Goal: Task Accomplishment & Management: Manage account settings

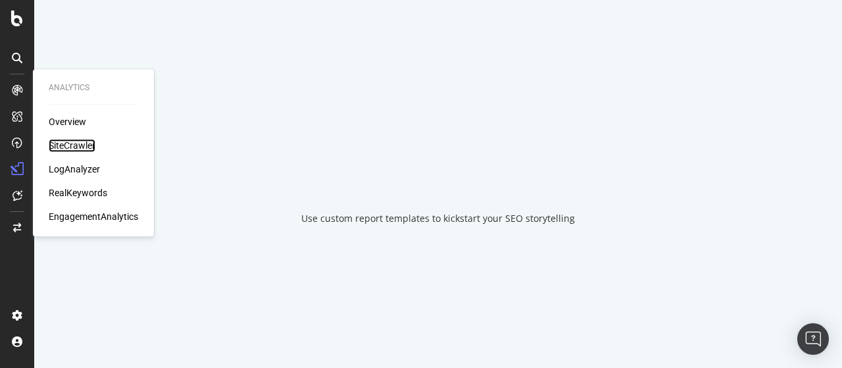
click at [75, 144] on div "SiteCrawler" at bounding box center [72, 145] width 47 height 13
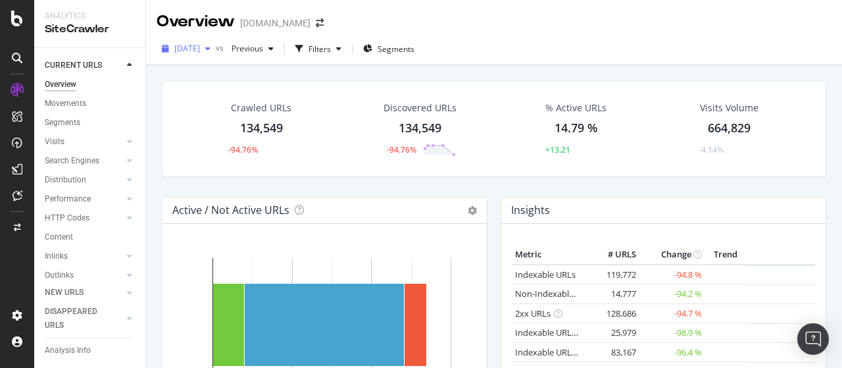
click at [200, 51] on span "2025 Sep. 22nd" at bounding box center [187, 48] width 26 height 11
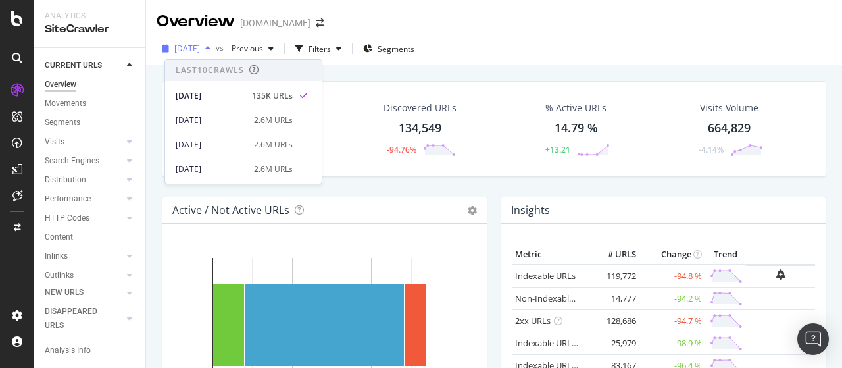
click at [200, 51] on span "2025 Sep. 22nd" at bounding box center [187, 48] width 26 height 11
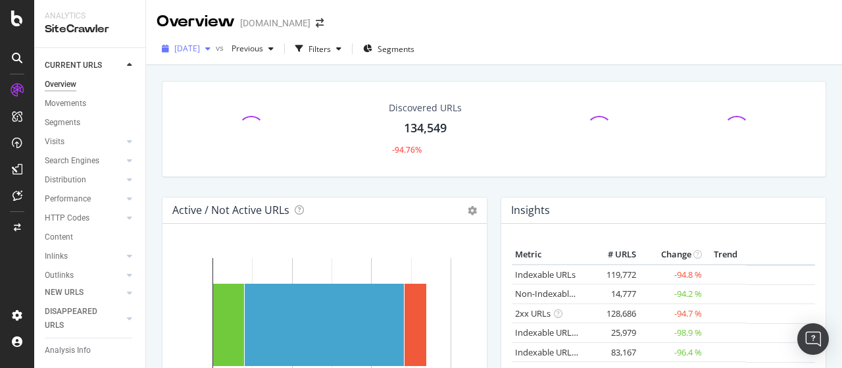
click at [200, 53] on span "[DATE]" at bounding box center [187, 48] width 26 height 11
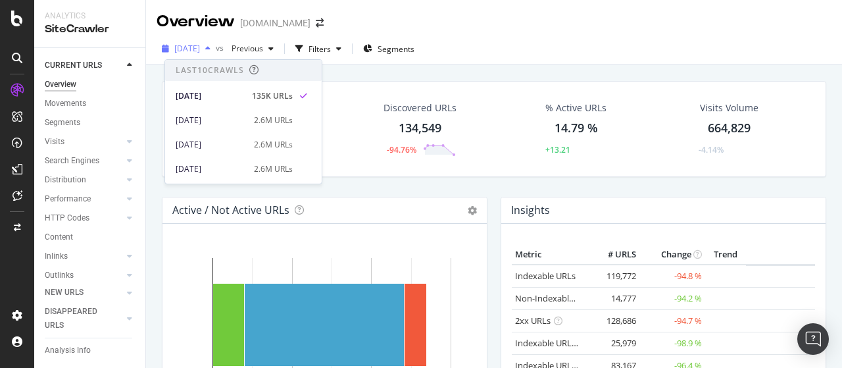
click at [200, 53] on span "[DATE]" at bounding box center [187, 48] width 26 height 11
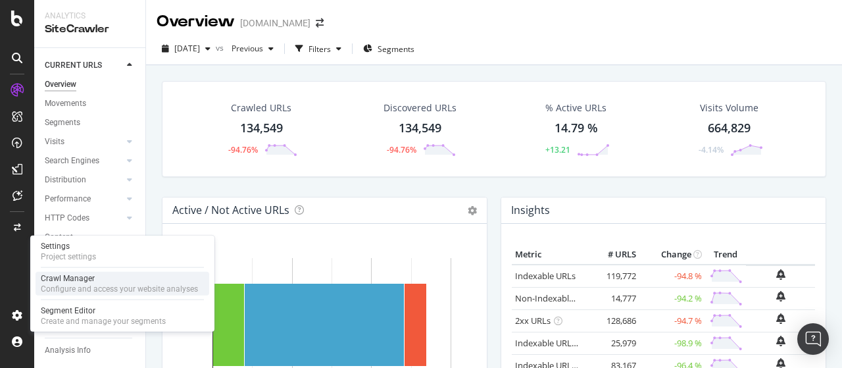
click at [109, 285] on div "Configure and access your website analyses" at bounding box center [119, 289] width 157 height 11
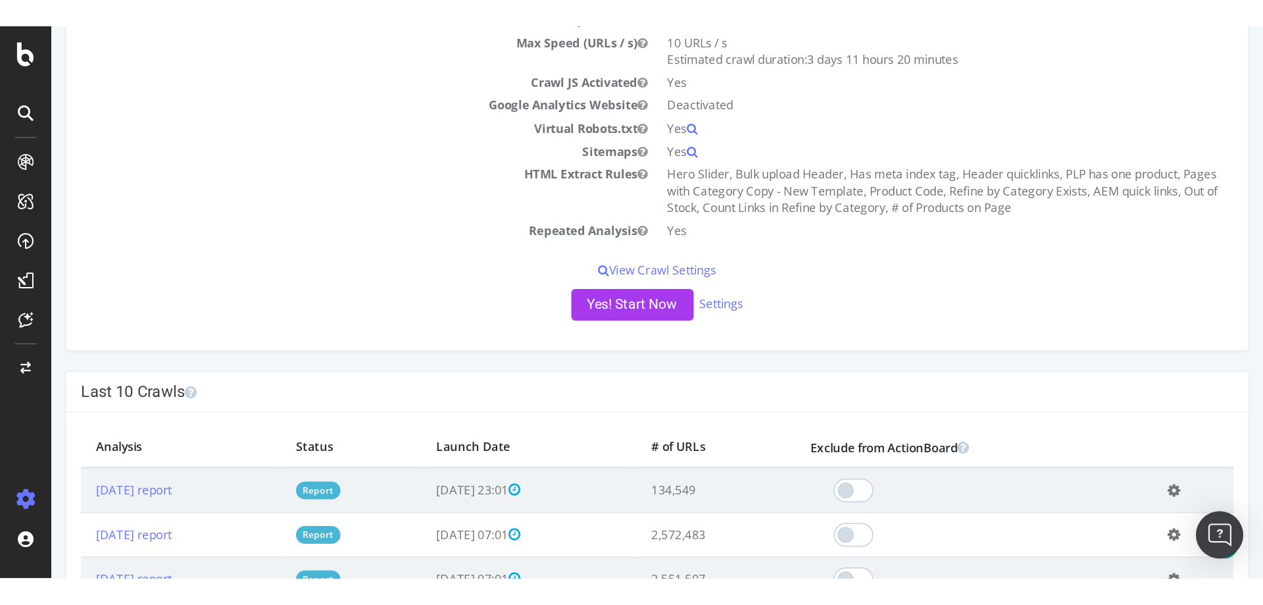
scroll to position [132, 0]
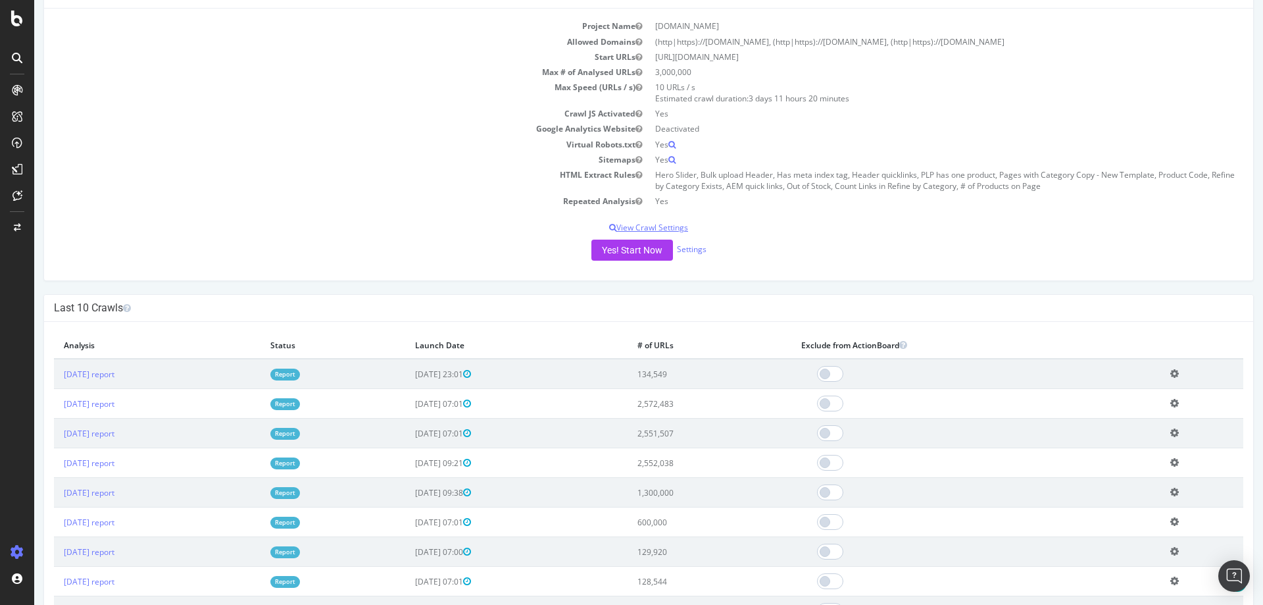
click at [664, 228] on p "View Crawl Settings" at bounding box center [648, 227] width 1189 height 11
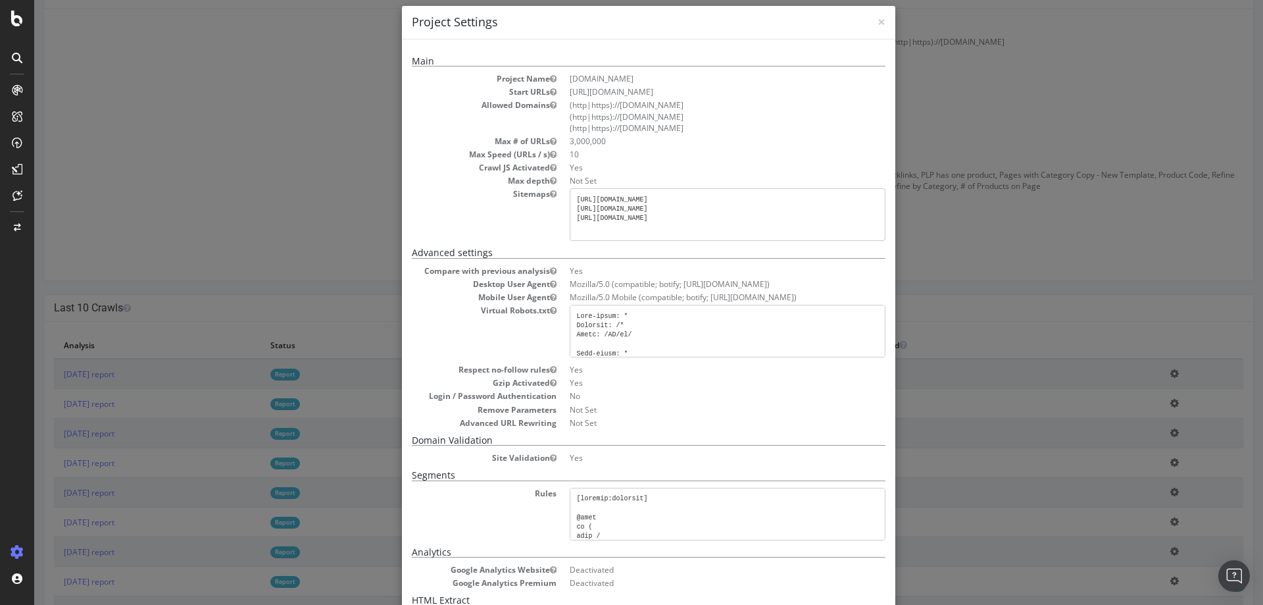
scroll to position [0, 0]
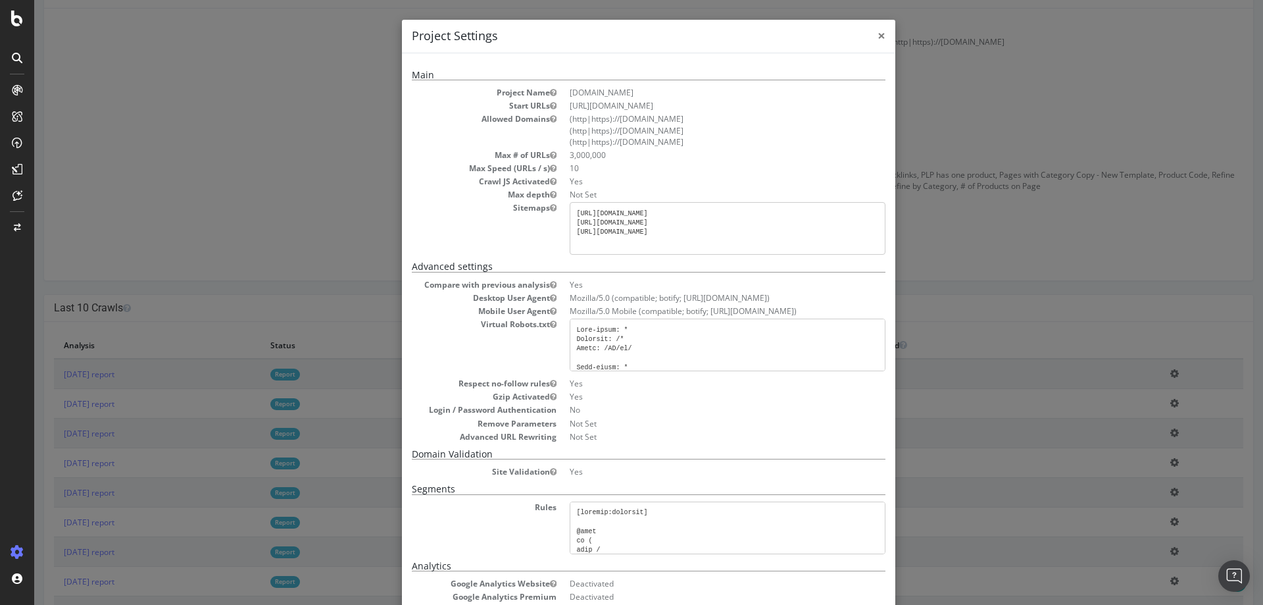
click at [841, 37] on span "×" at bounding box center [882, 35] width 8 height 18
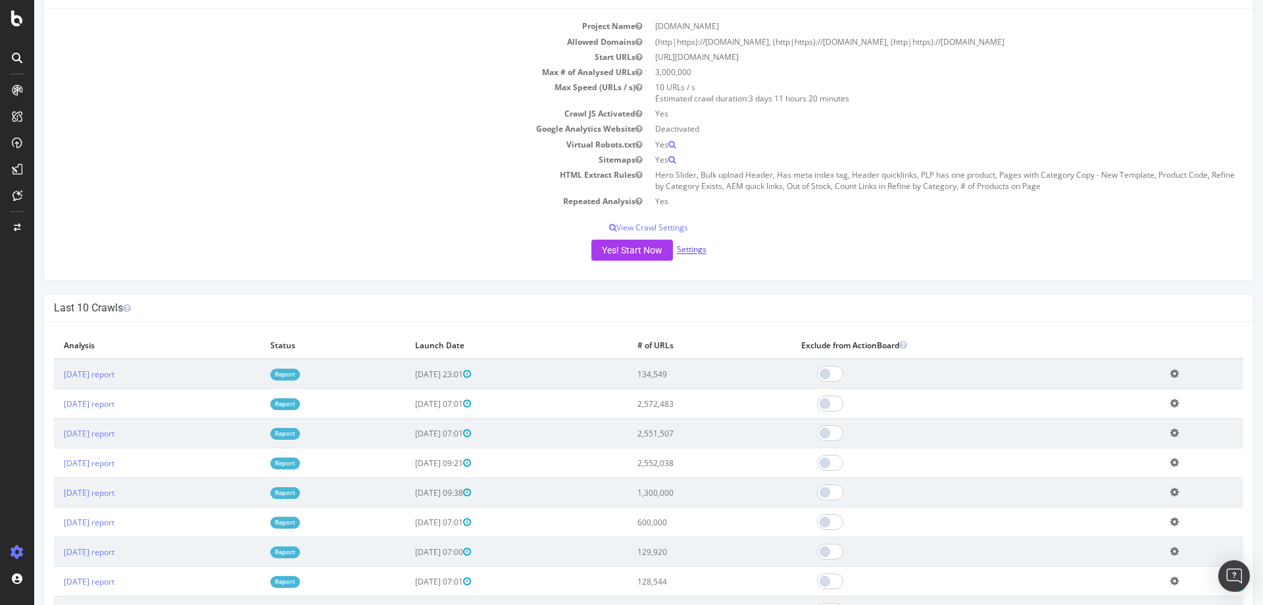
click at [695, 253] on link "Settings" at bounding box center [692, 249] width 30 height 11
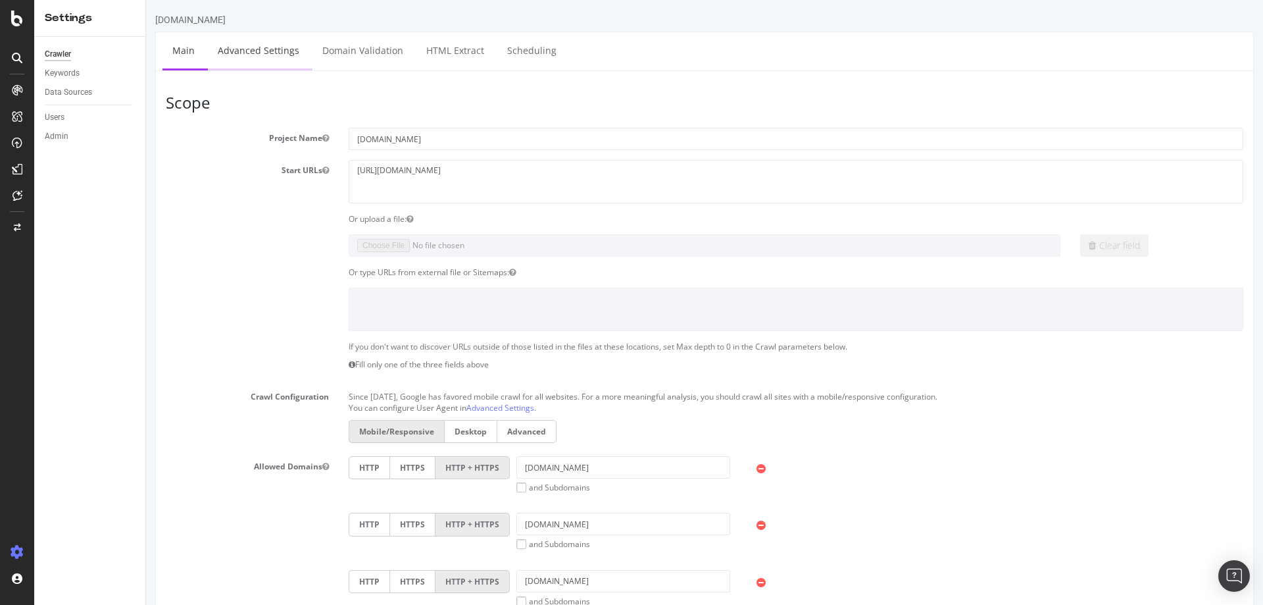
click at [266, 53] on link "Advanced Settings" at bounding box center [258, 50] width 101 height 36
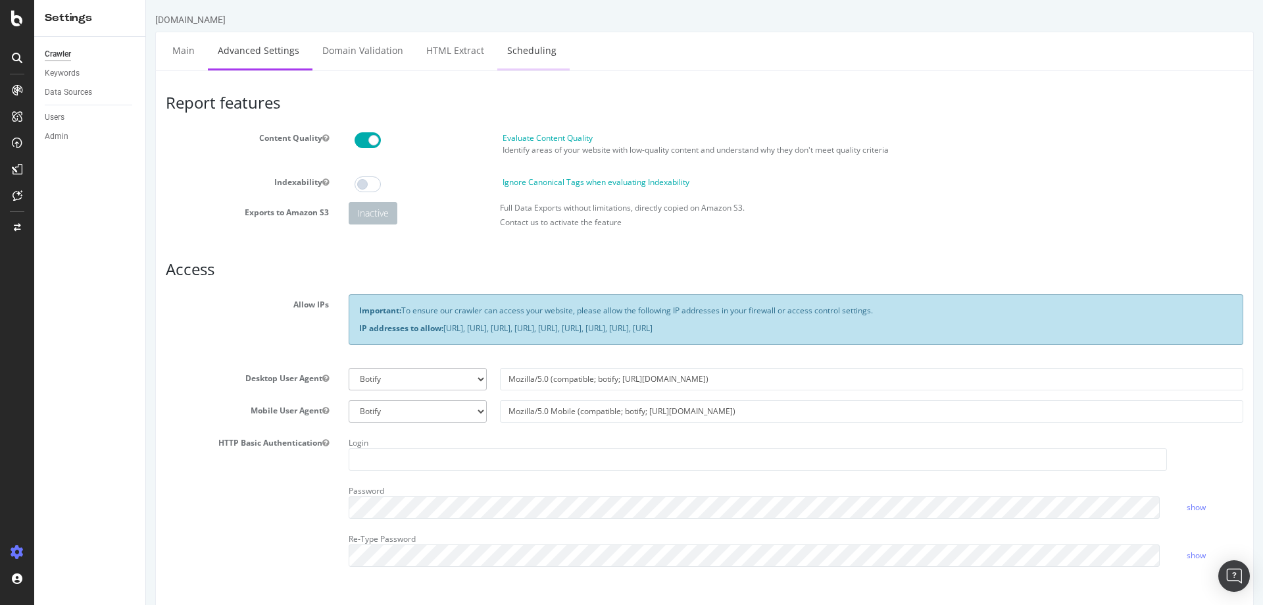
click at [514, 57] on link "Scheduling" at bounding box center [531, 50] width 69 height 36
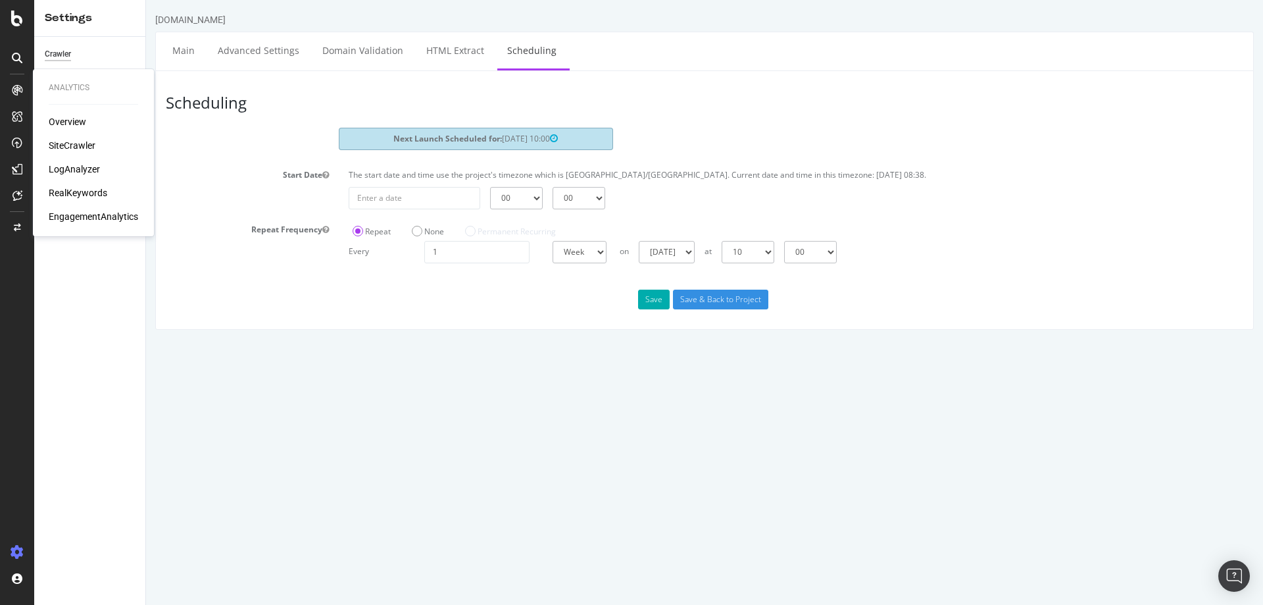
click at [74, 122] on div "Overview" at bounding box center [67, 121] width 37 height 13
